Goal: Task Accomplishment & Management: Use online tool/utility

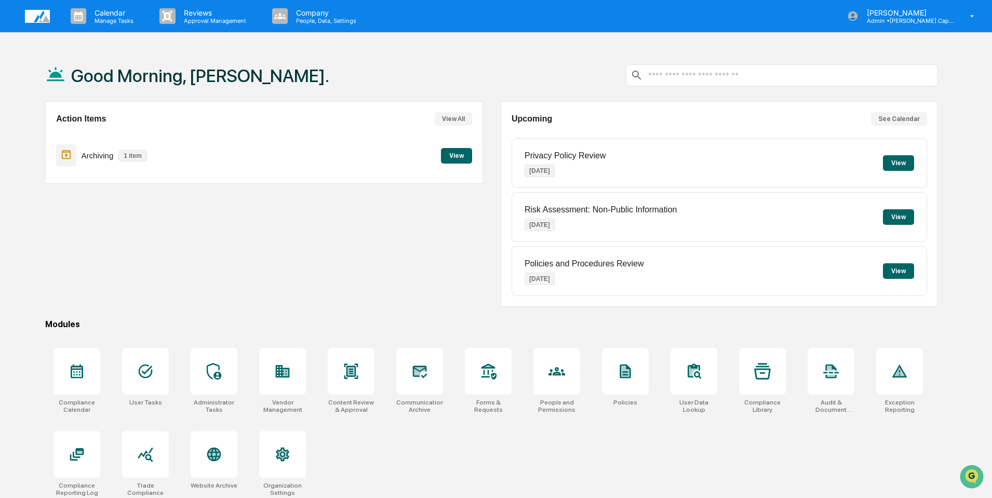
click at [223, 160] on div "Archiving 1 item View" at bounding box center [263, 155] width 415 height 35
click at [462, 154] on button "View" at bounding box center [456, 156] width 31 height 16
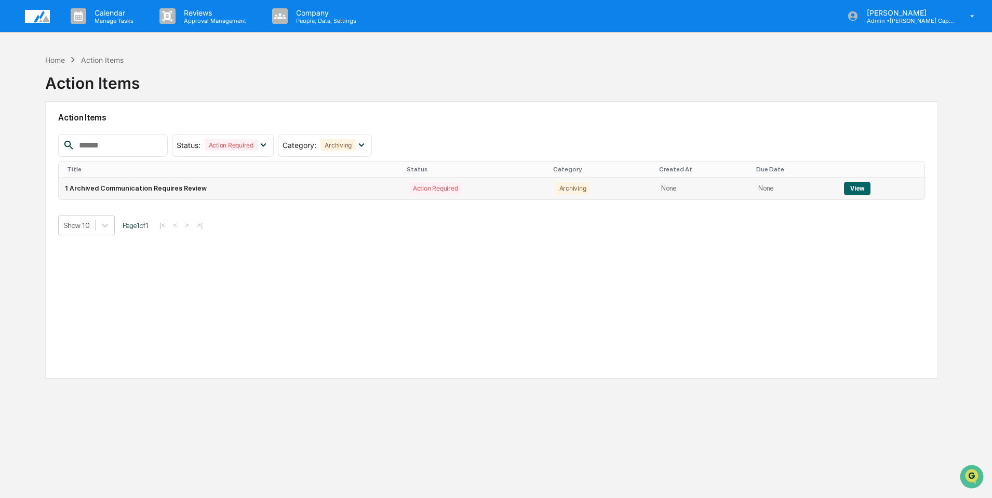
click at [853, 187] on button "View" at bounding box center [857, 189] width 26 height 14
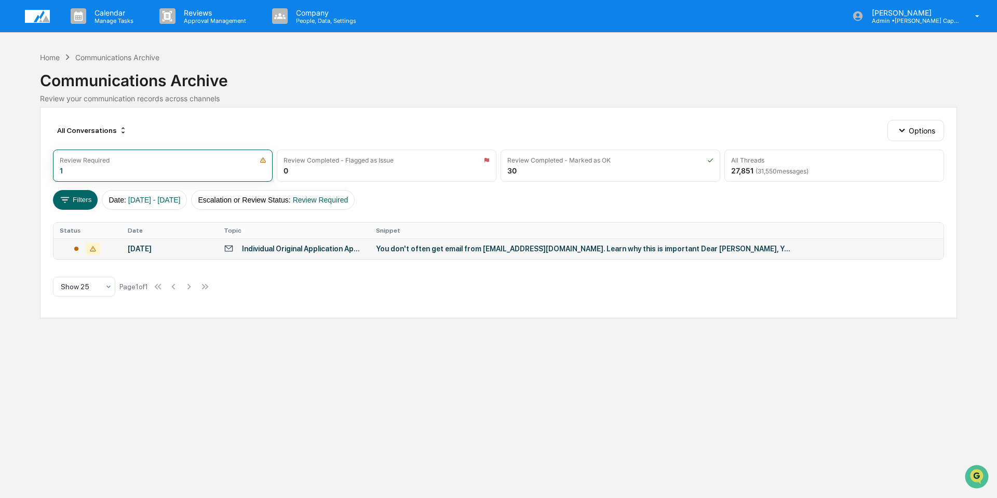
click at [588, 249] on div "You don't often get email from [EMAIL_ADDRESS][DOMAIN_NAME]. Learn why this is …" at bounding box center [583, 249] width 415 height 8
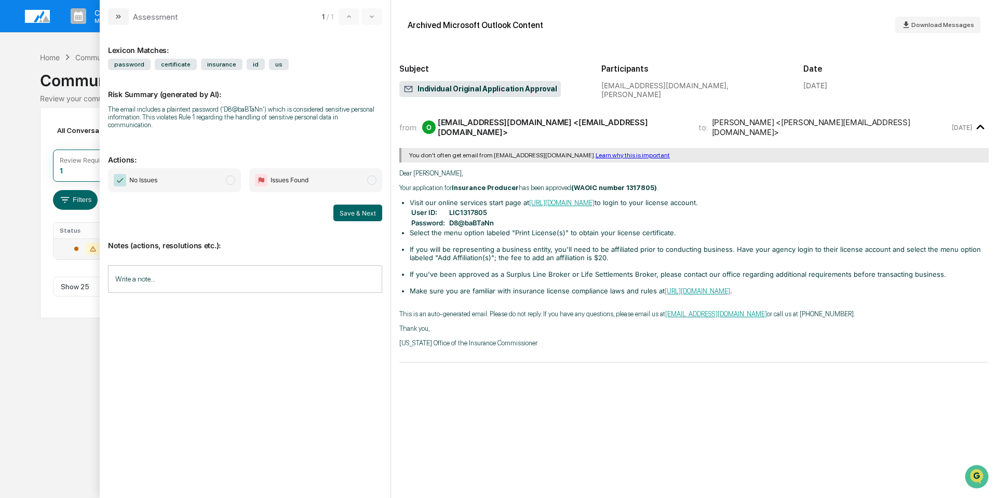
click at [229, 276] on input "Write a note..." at bounding box center [245, 279] width 274 height 28
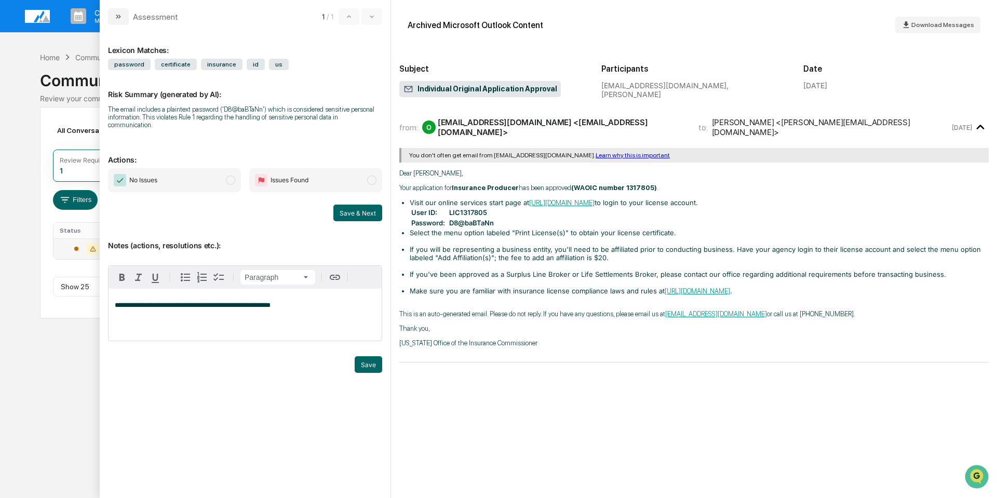
click at [118, 176] on img "modal" at bounding box center [120, 180] width 12 height 12
click at [357, 205] on button "Save & Next" at bounding box center [357, 213] width 49 height 17
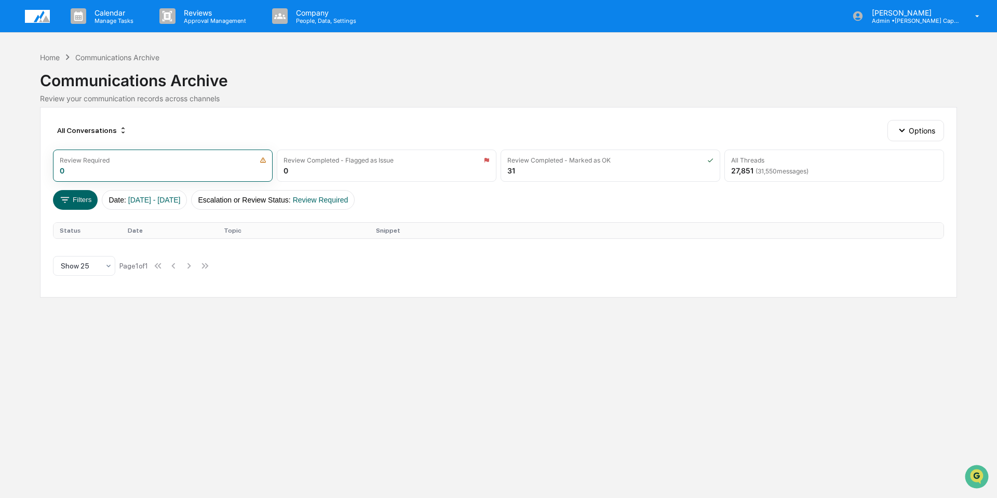
click at [36, 17] on img at bounding box center [37, 16] width 25 height 13
